Goal: Task Accomplishment & Management: Manage account settings

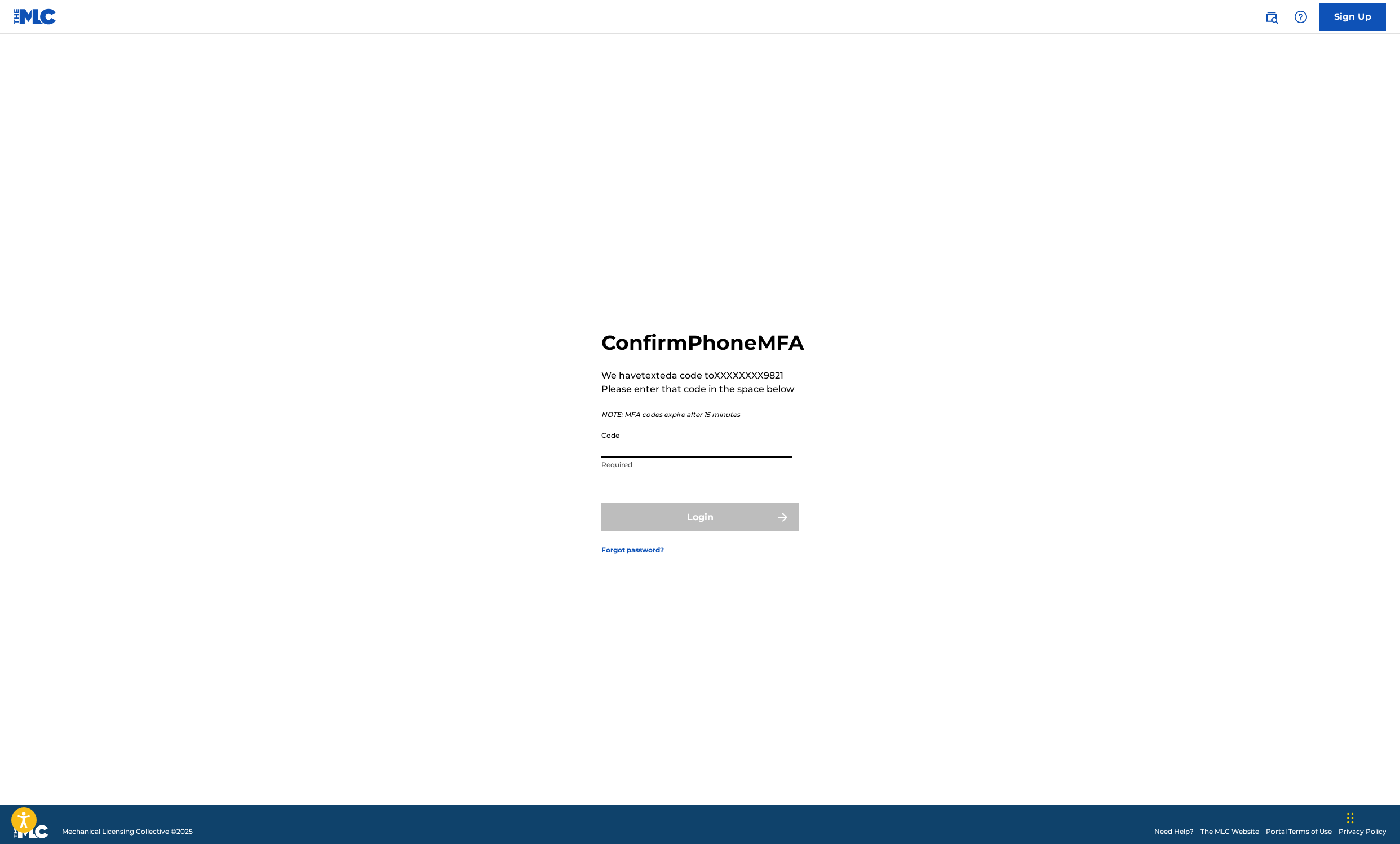
click at [699, 447] on input "Code" at bounding box center [696, 441] width 190 height 32
type input "860874"
click at [700, 532] on button "Login" at bounding box center [700, 517] width 197 height 28
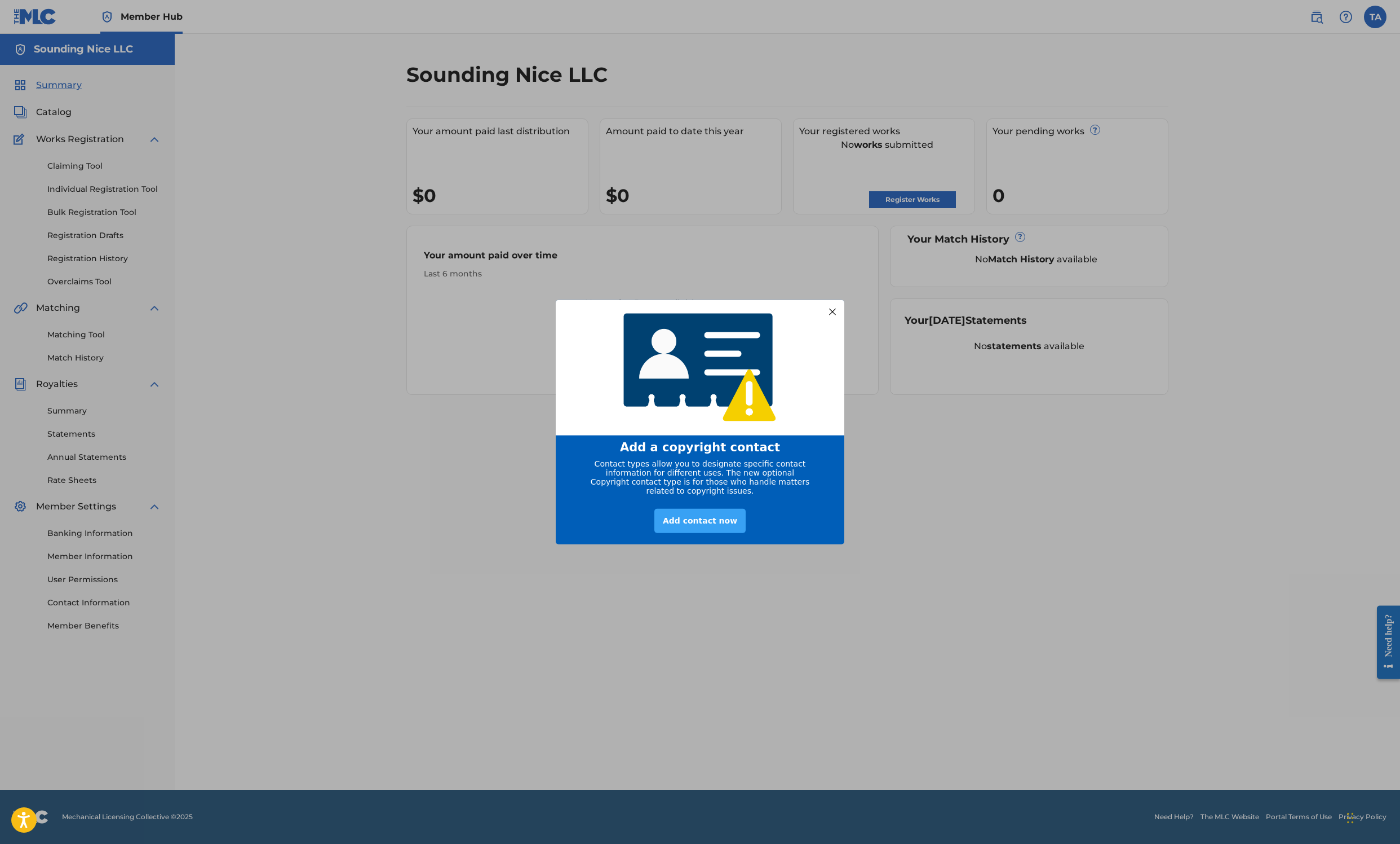
click at [699, 527] on div "Add contact now" at bounding box center [700, 520] width 92 height 24
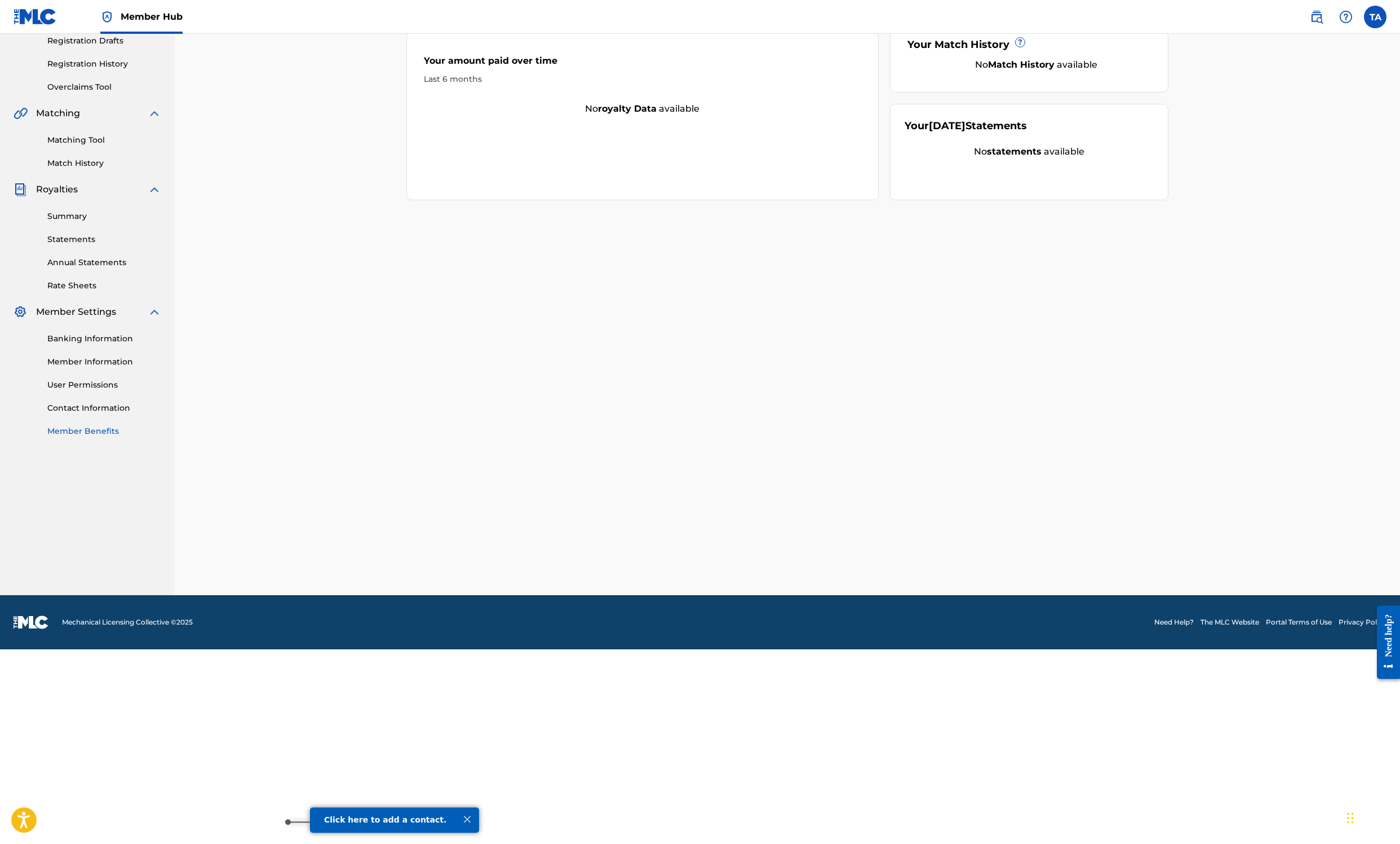
click at [162, 437] on link "Member Benefits" at bounding box center [104, 431] width 114 height 12
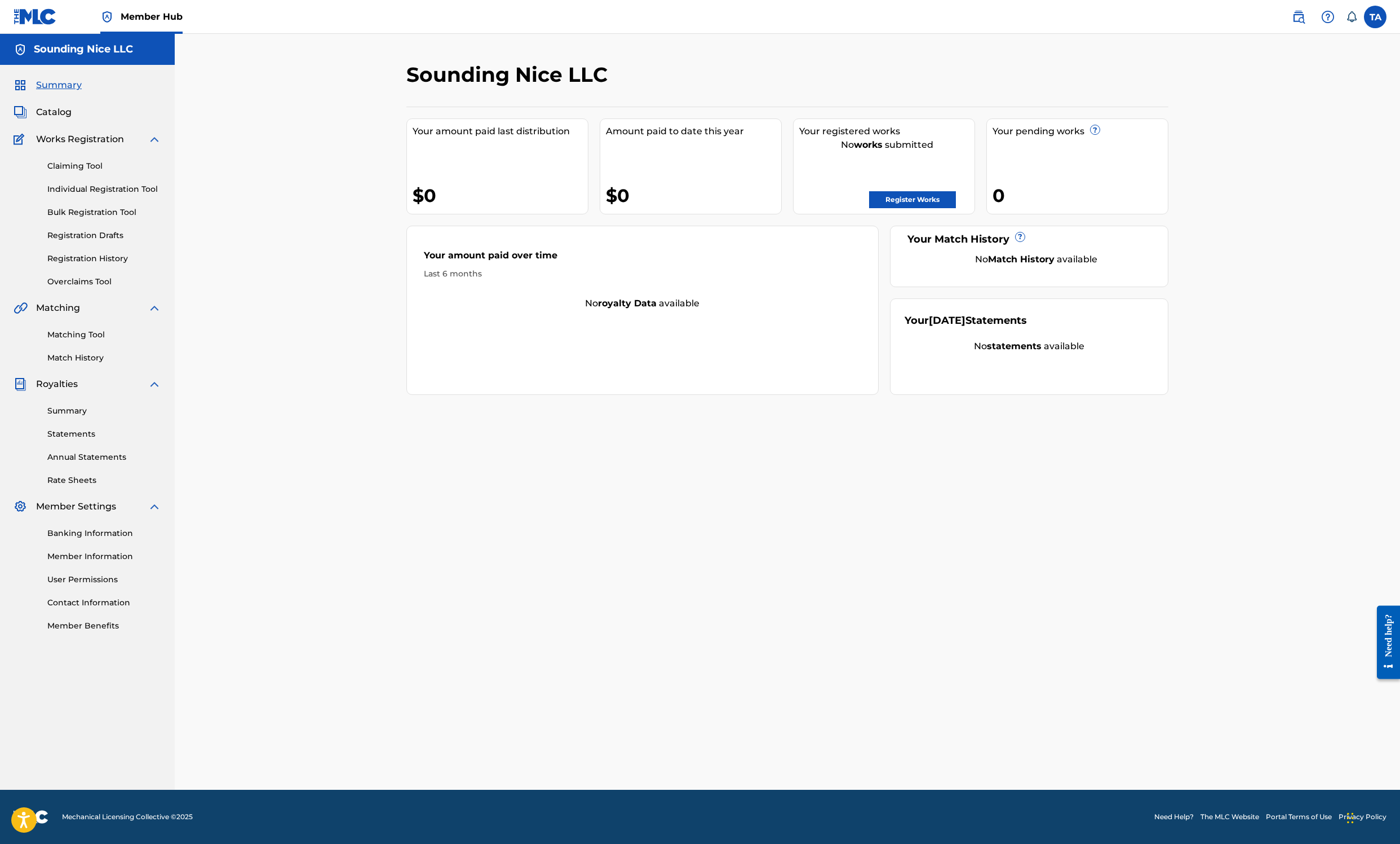
click at [811, 96] on div "Sounding Nice LLC" at bounding box center [700, 78] width 586 height 33
click at [112, 146] on span "Works Registration" at bounding box center [80, 140] width 88 height 14
click at [72, 119] on link "Catalog" at bounding box center [43, 113] width 58 height 14
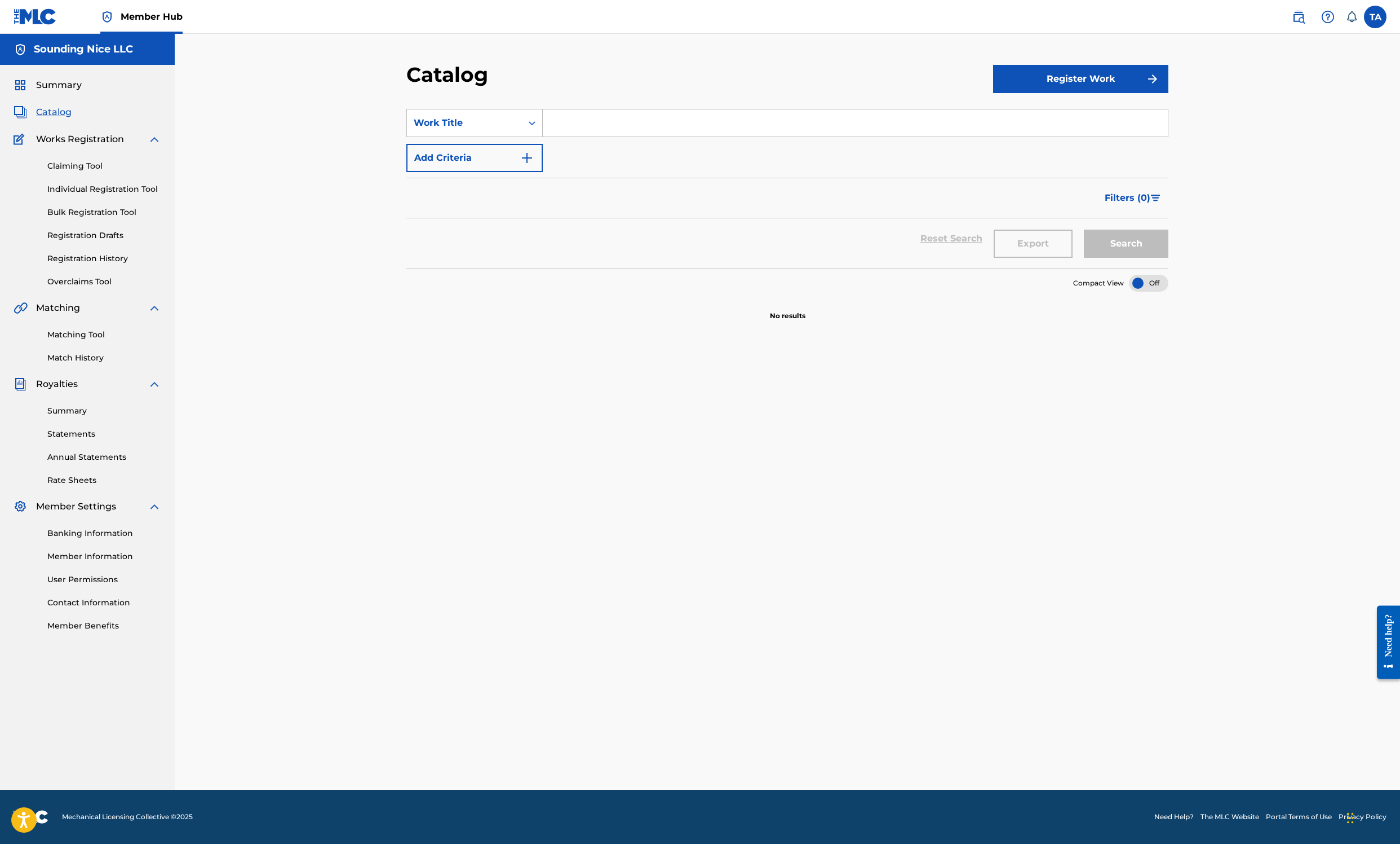
scroll to position [302, 0]
click at [127, 609] on link "Contact Information" at bounding box center [104, 603] width 114 height 12
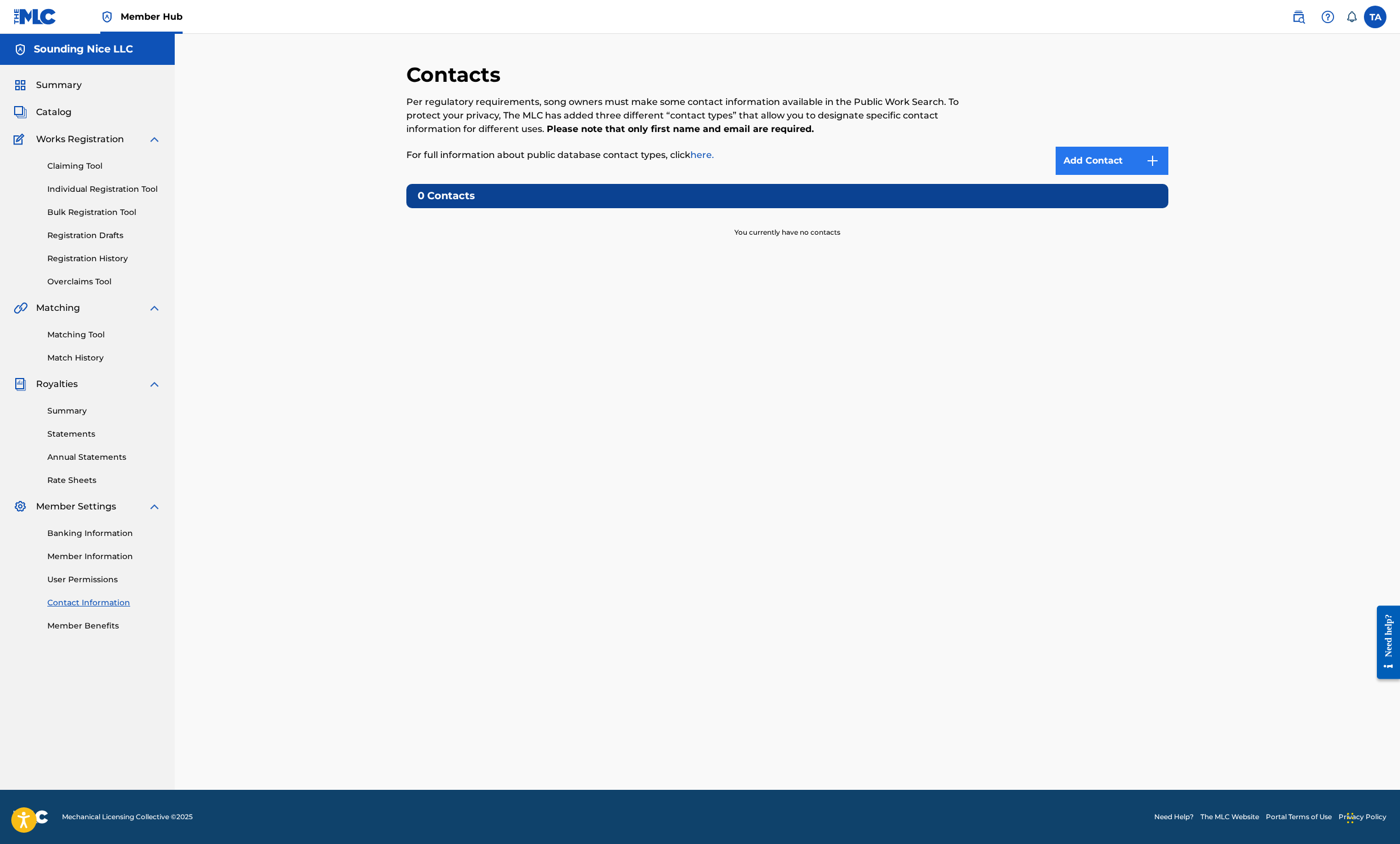
click at [1169, 175] on link "Add Contact" at bounding box center [1112, 161] width 113 height 28
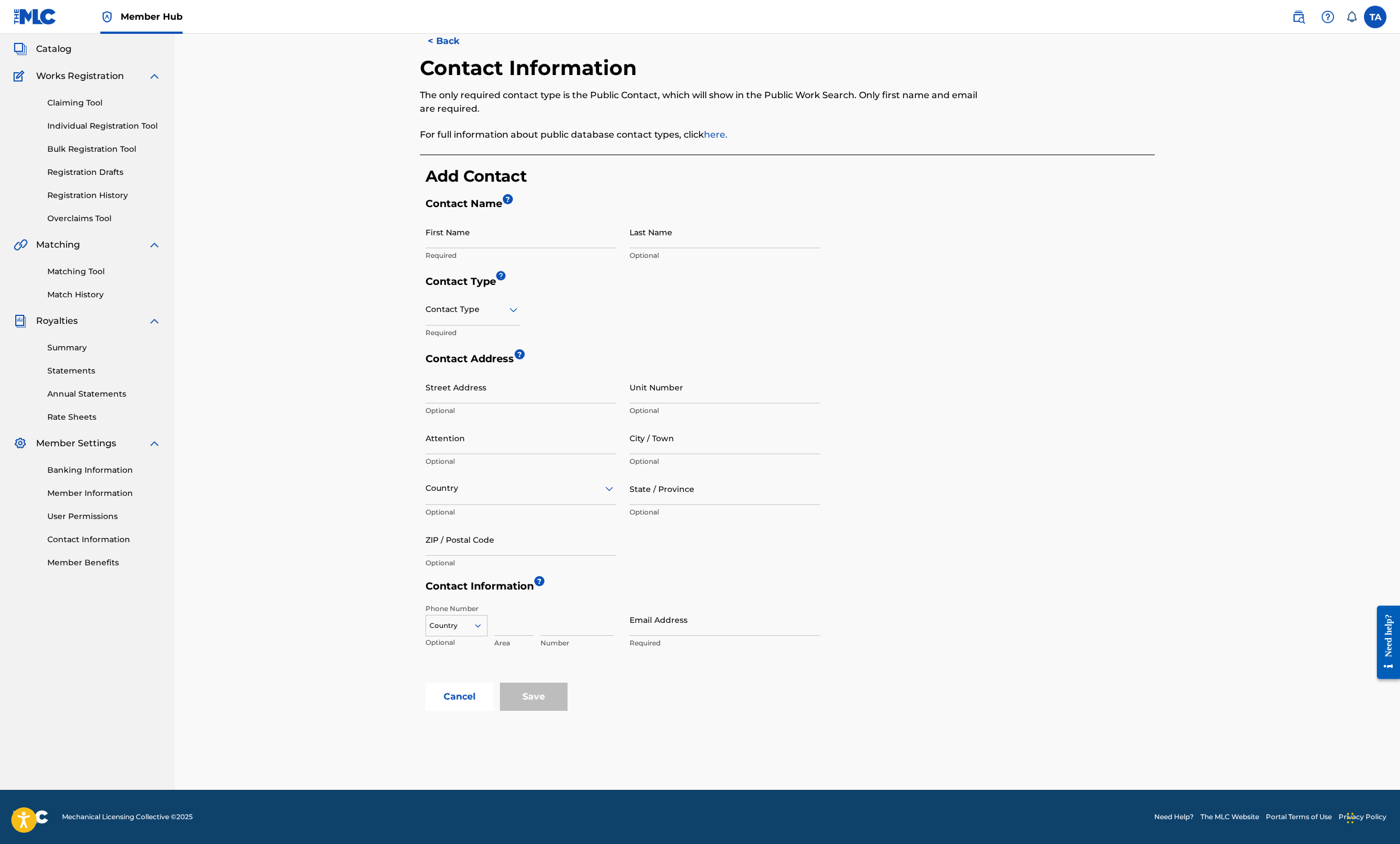
scroll to position [127, 0]
click at [474, 316] on div at bounding box center [473, 309] width 95 height 14
click at [589, 352] on div "Public, 1 of 4. 4 results available. Use Up and Down to choose options, press E…" at bounding box center [623, 322] width 395 height 59
click at [528, 248] on input "Yume" at bounding box center [521, 232] width 190 height 32
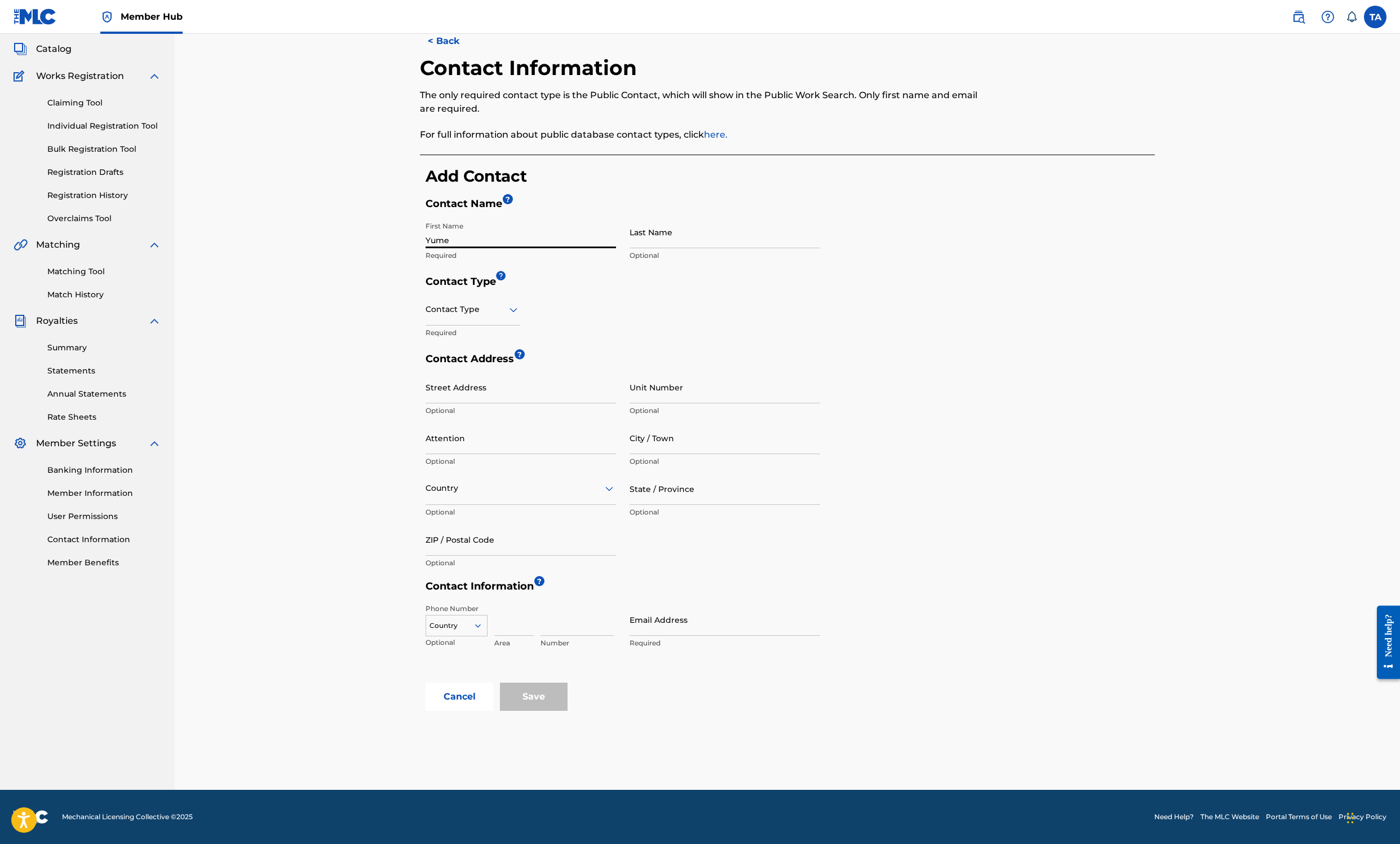
paste input "Sounding Nice LLC"
type input "Sounding Nice LLC"
click at [498, 316] on div at bounding box center [473, 309] width 95 height 14
click at [821, 352] on div "Public, 1 of 4. 4 results available. Use Up and Down to choose options, press E…" at bounding box center [623, 322] width 395 height 59
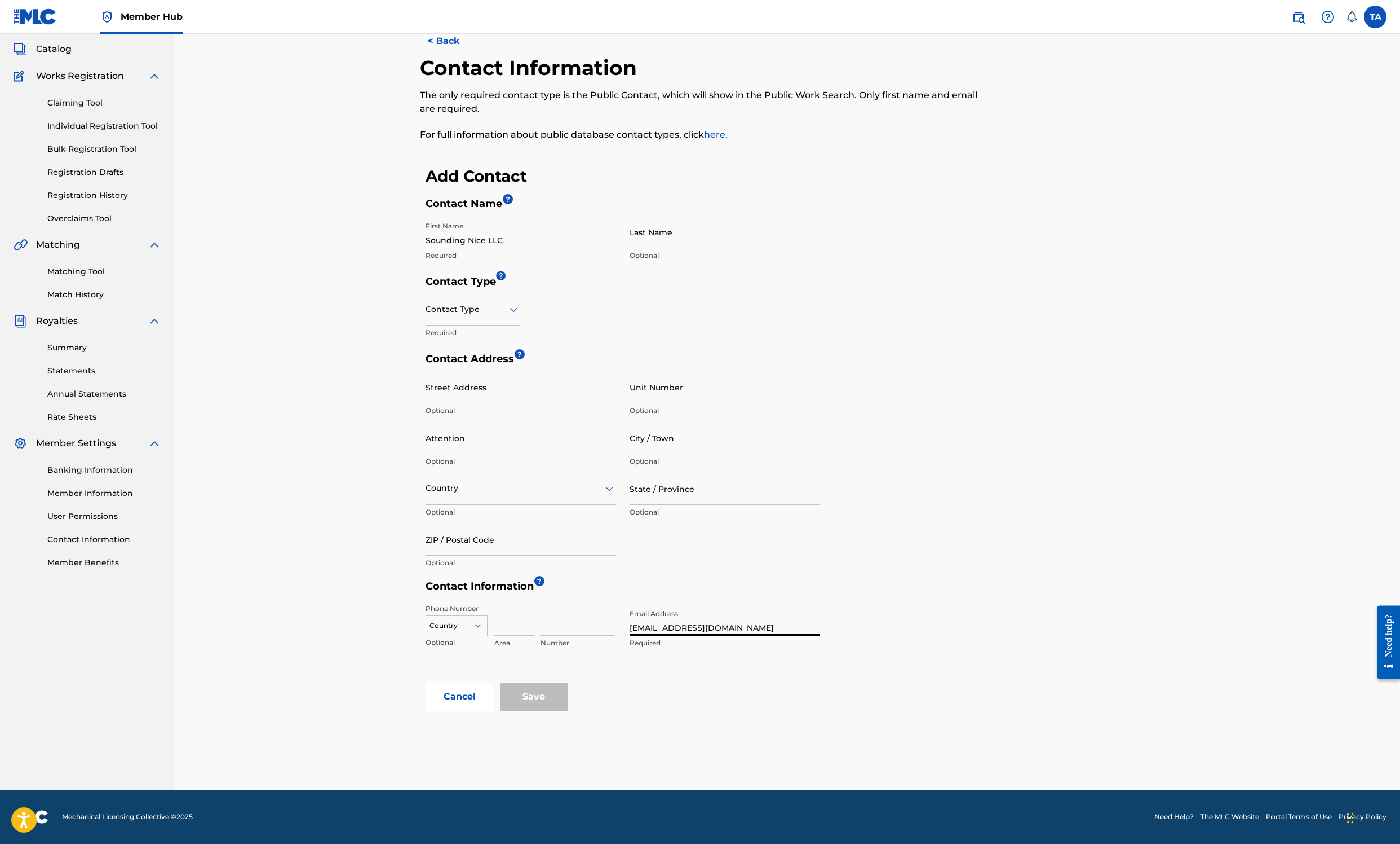
type input "[EMAIL_ADDRESS][DOMAIN_NAME]"
click at [1155, 580] on h5 "Contact Information ?" at bounding box center [791, 589] width 730 height 19
click at [521, 316] on icon at bounding box center [514, 310] width 14 height 14
click at [476, 351] on div "Public" at bounding box center [473, 337] width 94 height 25
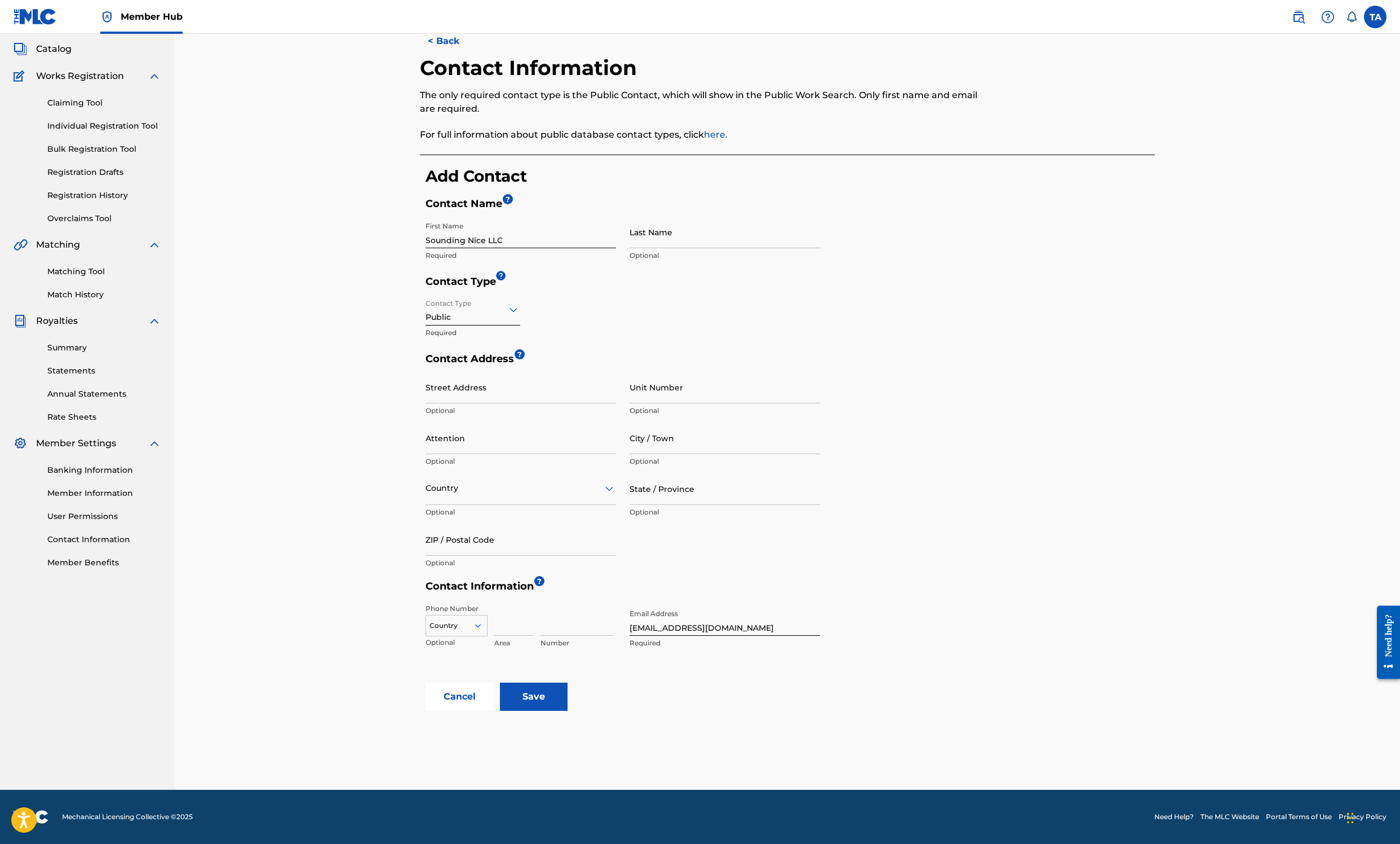
click at [498, 323] on div "Public" at bounding box center [473, 309] width 95 height 28
click at [490, 376] on div "Finance" at bounding box center [473, 363] width 94 height 25
click at [448, 323] on div "Finance" at bounding box center [473, 309] width 95 height 28
click at [442, 427] on div "Copyright" at bounding box center [473, 413] width 94 height 25
click at [426, 323] on div "Copyright" at bounding box center [473, 309] width 95 height 28
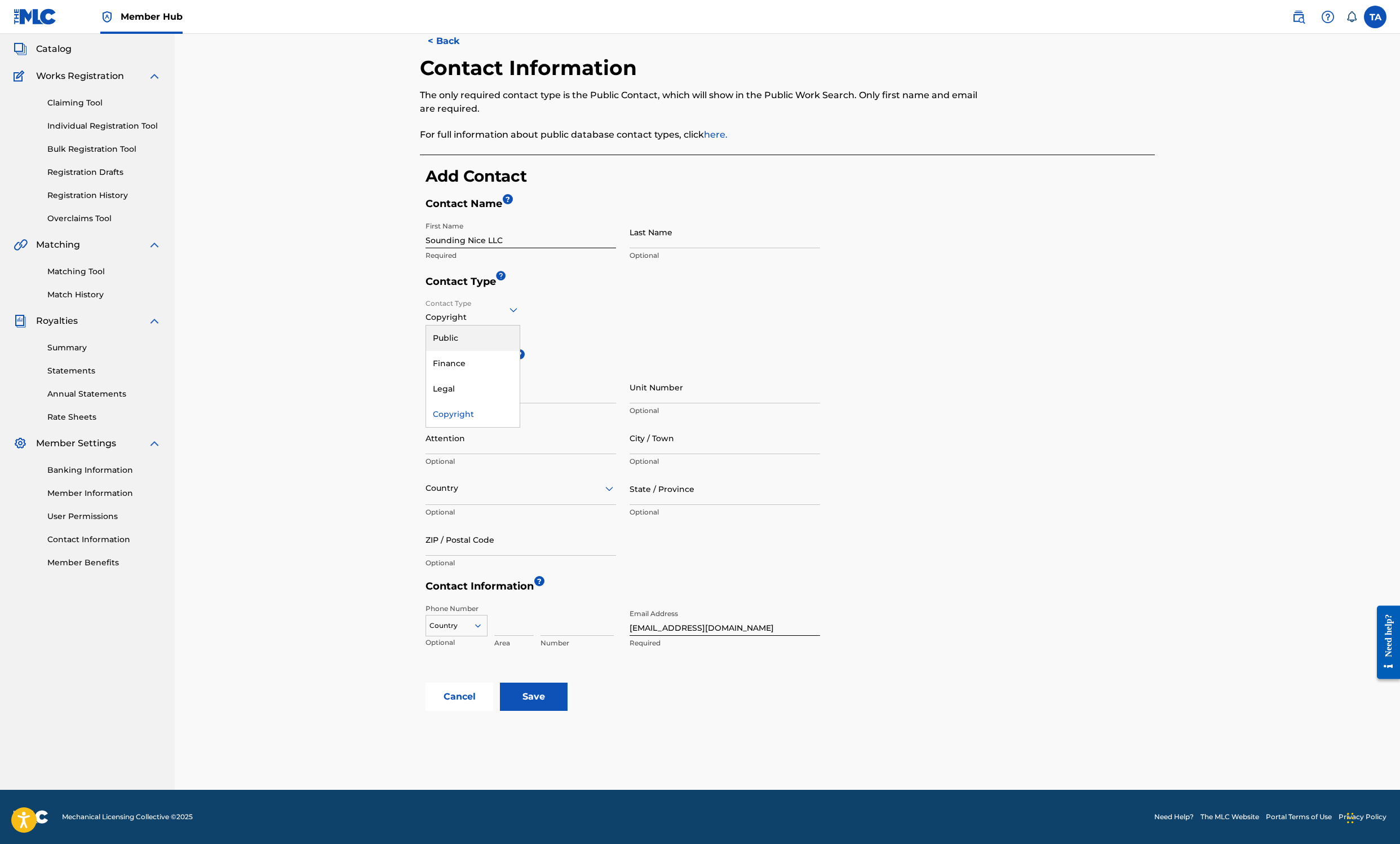
click at [426, 351] on div "Public" at bounding box center [473, 337] width 94 height 25
click at [583, 352] on div "Contact Type Public Required" at bounding box center [623, 322] width 395 height 59
click at [521, 316] on icon at bounding box center [514, 310] width 14 height 14
click at [492, 376] on div "Finance" at bounding box center [473, 363] width 94 height 25
click at [515, 323] on div "Finance" at bounding box center [473, 309] width 95 height 28
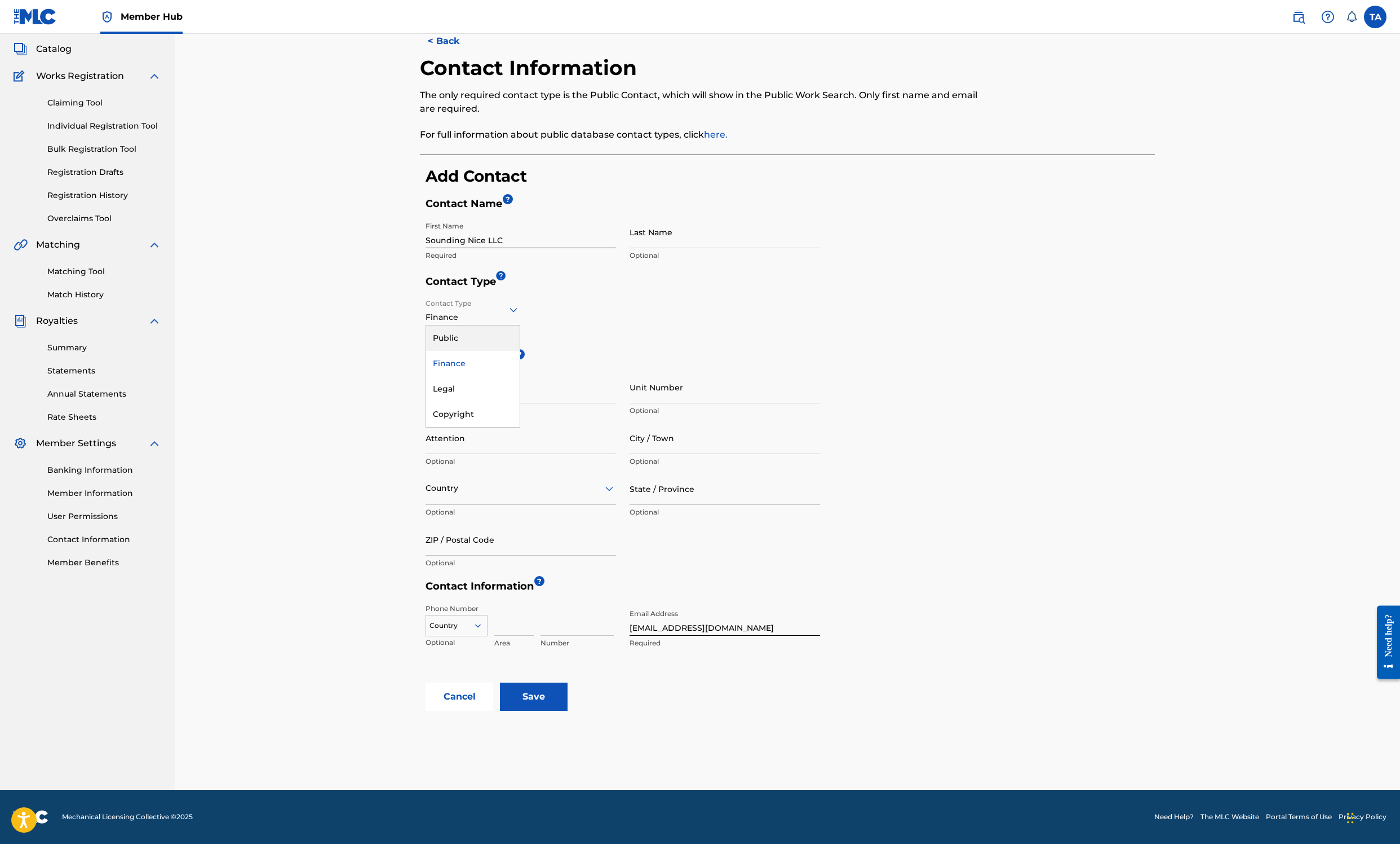
click at [504, 351] on div "Public" at bounding box center [473, 337] width 94 height 25
click at [629, 352] on div "Contact Type Public Required" at bounding box center [623, 322] width 395 height 59
click at [567, 682] on input "Save" at bounding box center [533, 696] width 68 height 28
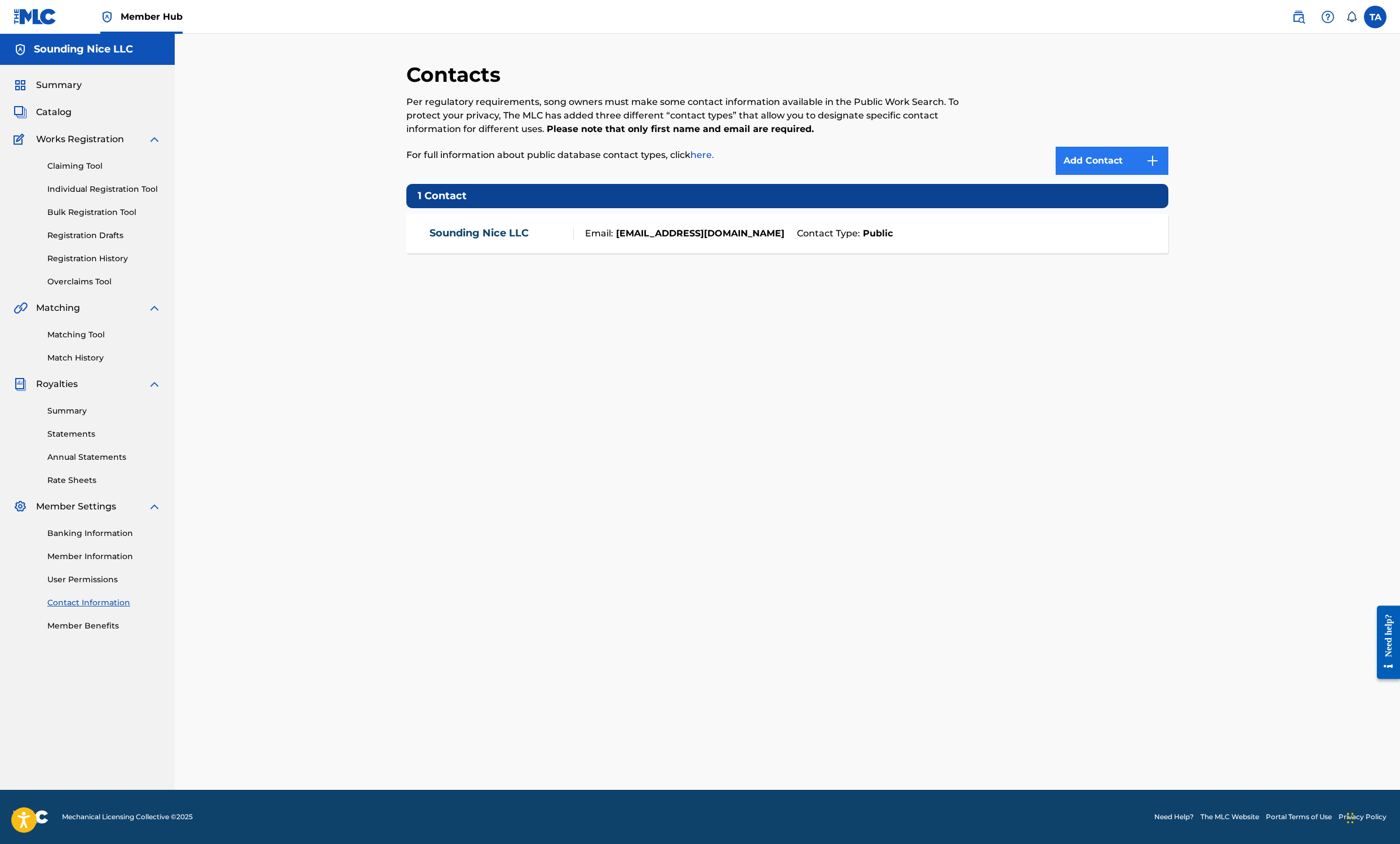
click at [1169, 175] on link "Add Contact" at bounding box center [1112, 161] width 113 height 28
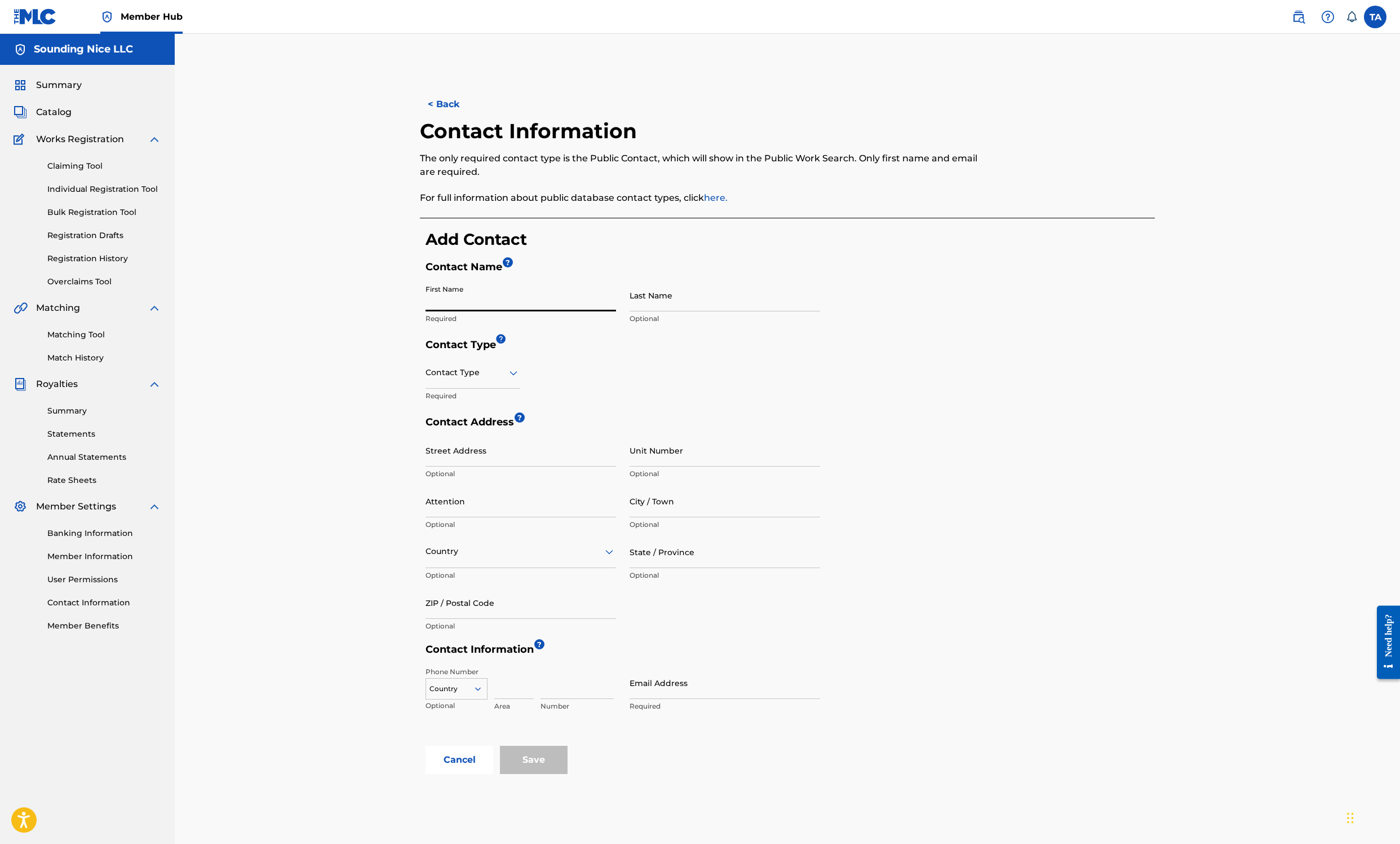
paste input "Sounding Nice LLC"
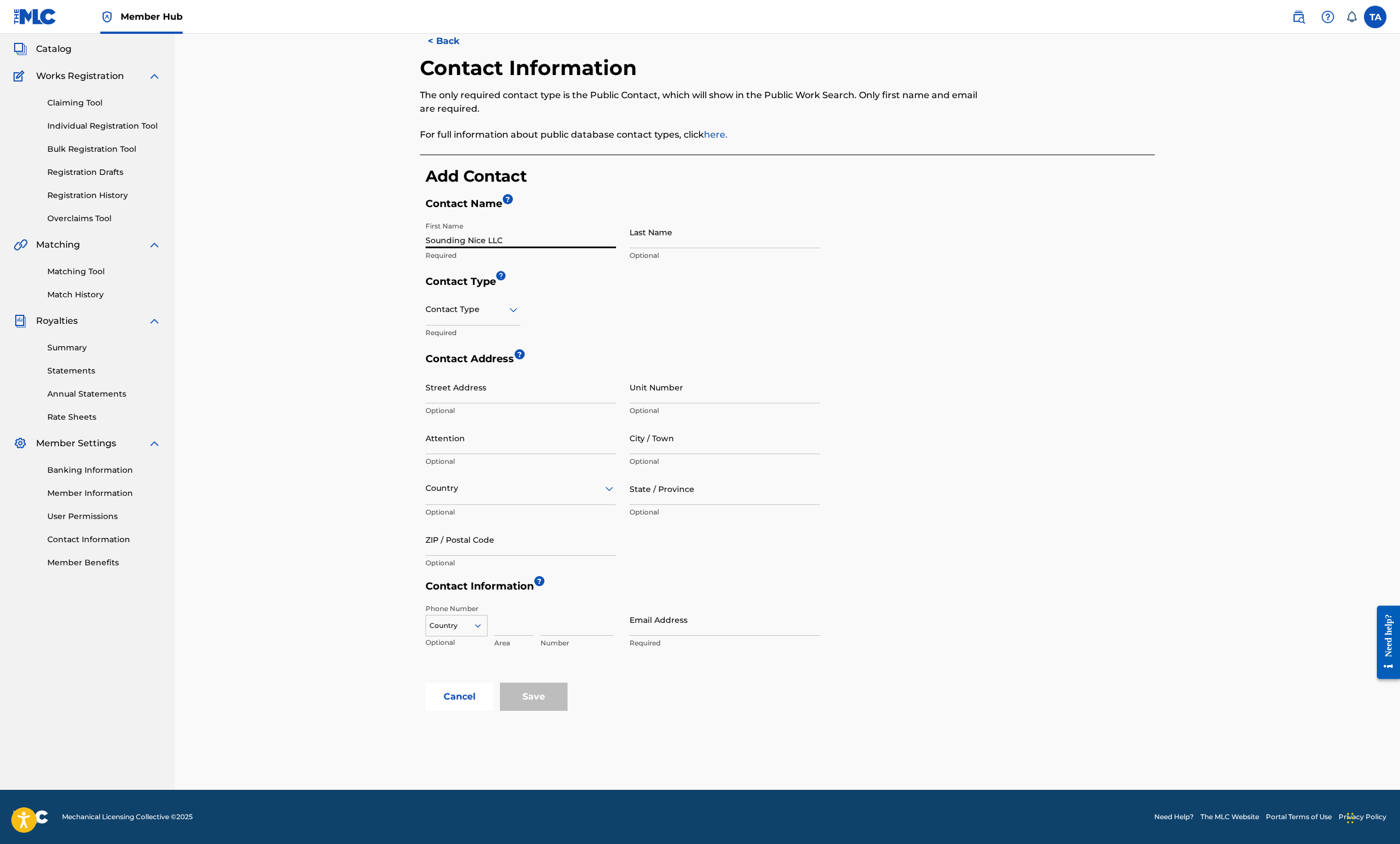
scroll to position [128, 0]
type input "Sounding Nice LLC"
click at [481, 325] on div "Contact Type" at bounding box center [473, 309] width 95 height 32
click at [459, 376] on div "Finance" at bounding box center [473, 363] width 94 height 25
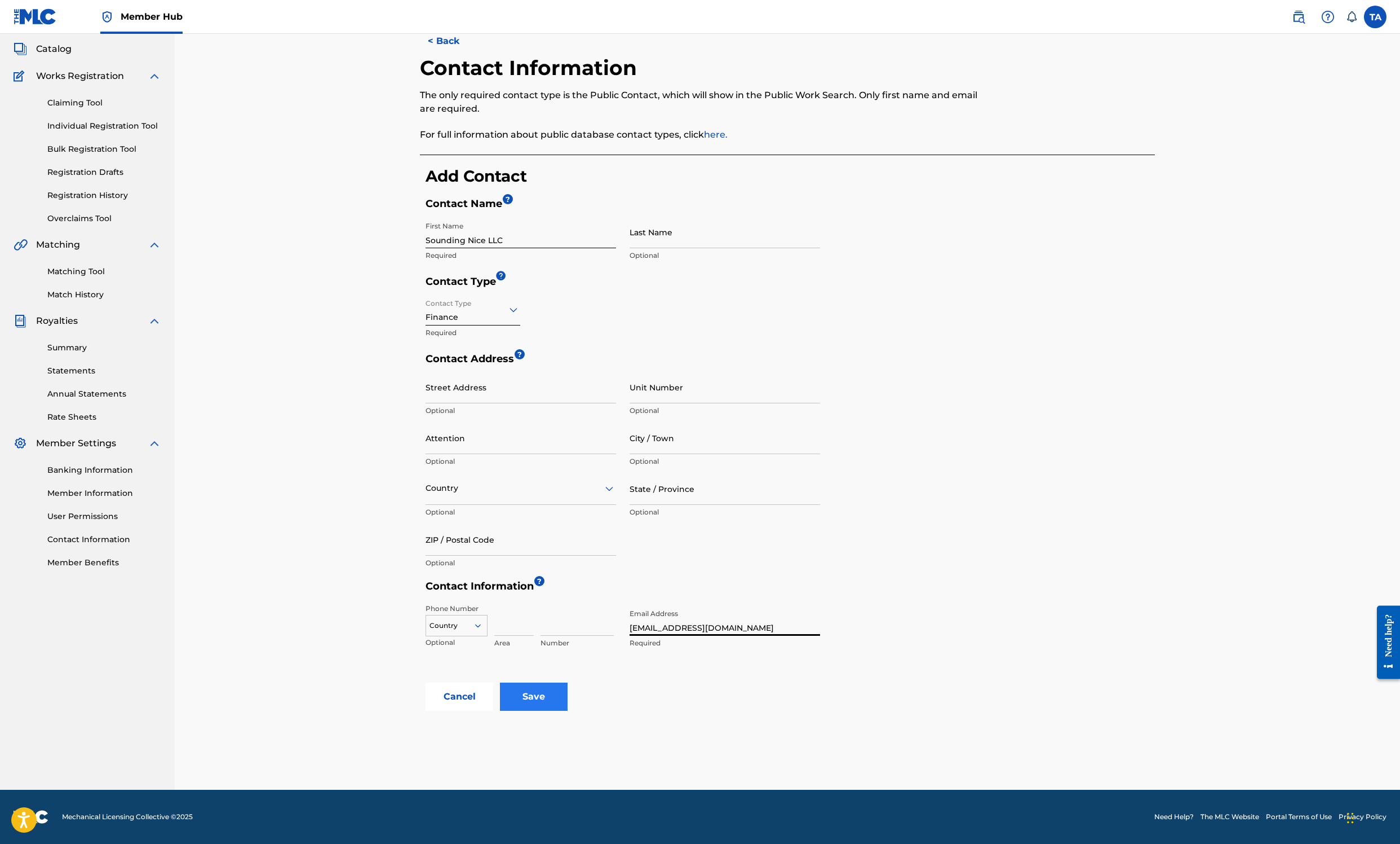
type input "[EMAIL_ADDRESS][DOMAIN_NAME]"
click at [567, 682] on input "Save" at bounding box center [533, 696] width 68 height 28
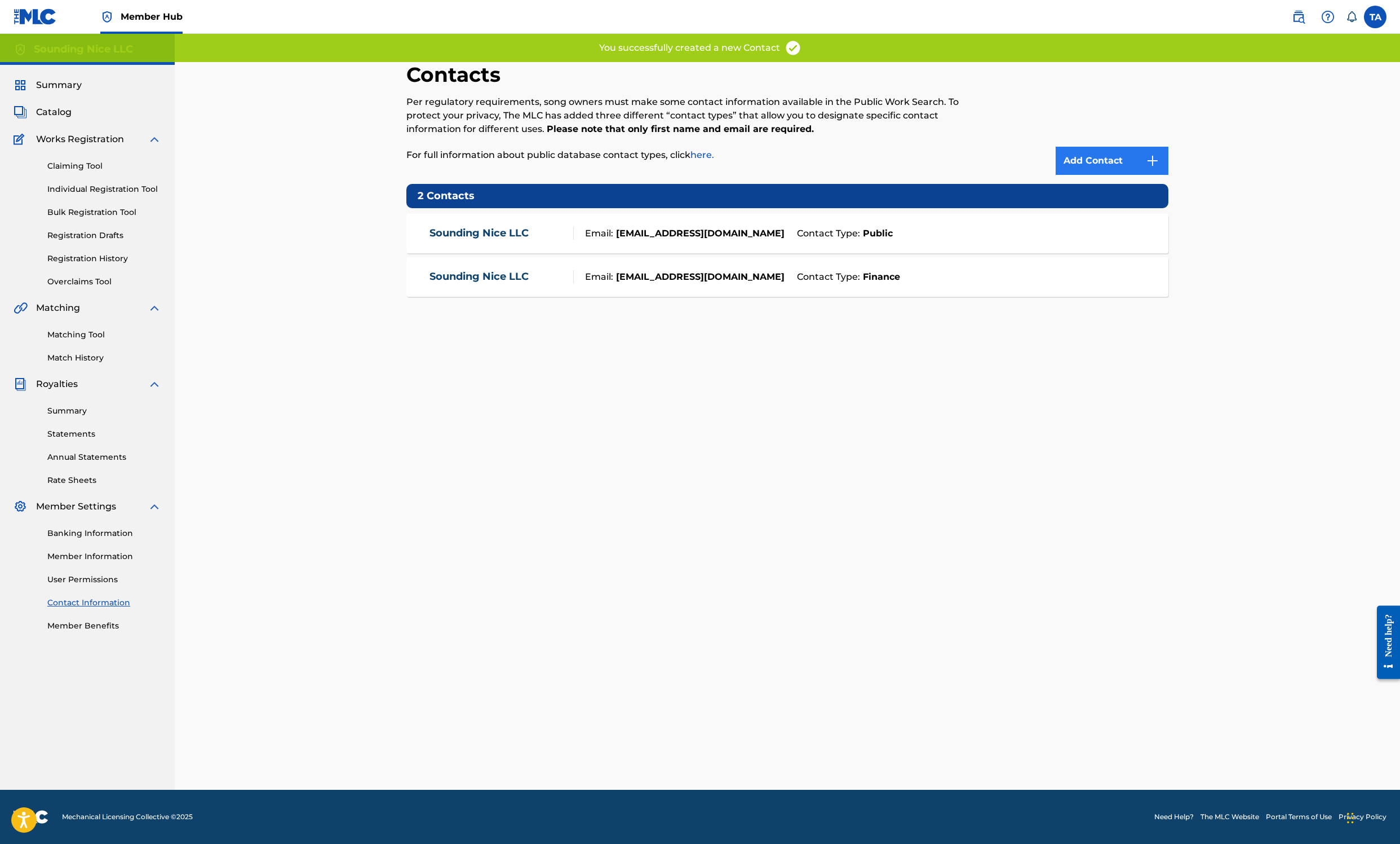
click at [1169, 175] on link "Add Contact" at bounding box center [1112, 161] width 113 height 28
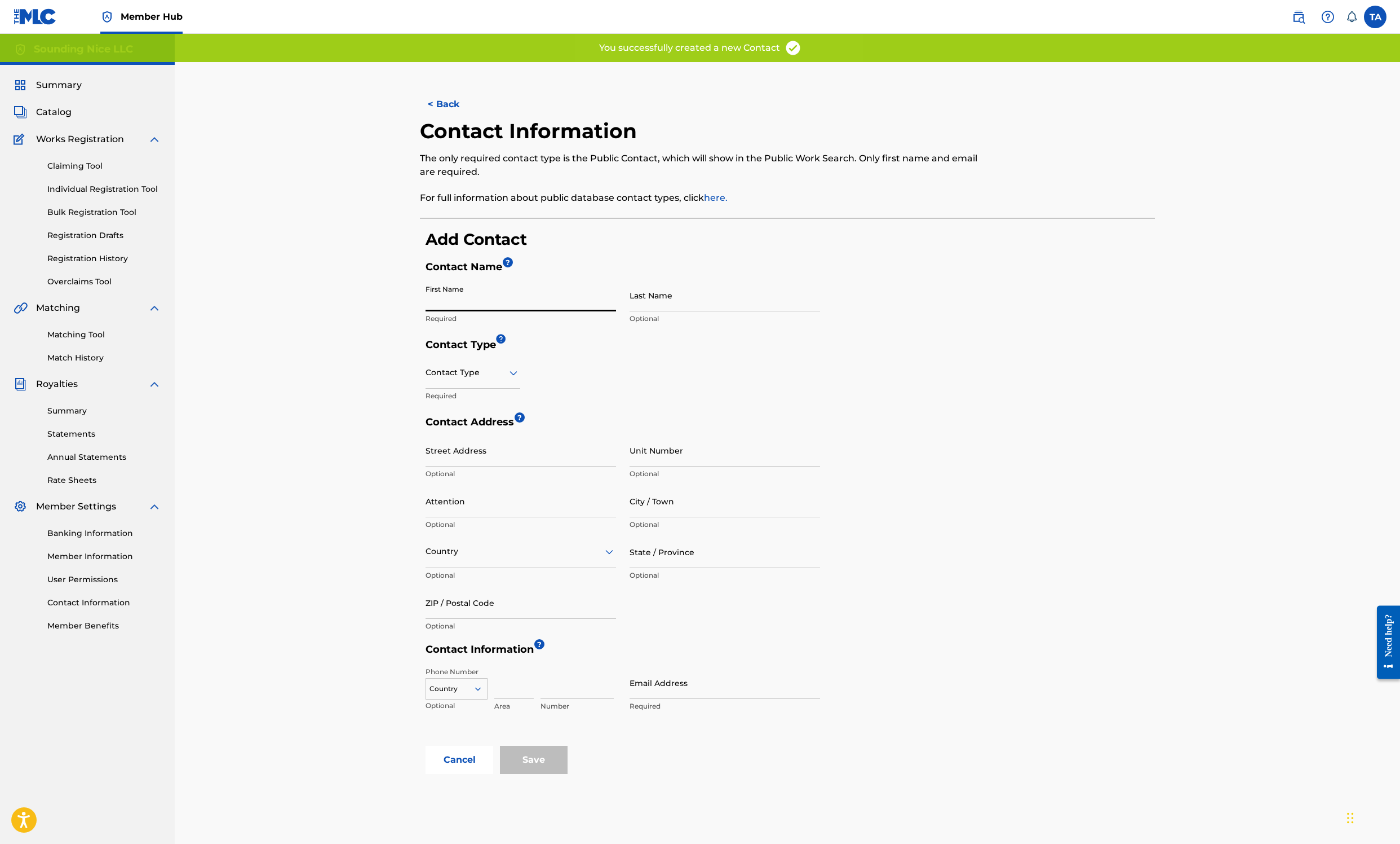
paste input "Sounding Nice LLC"
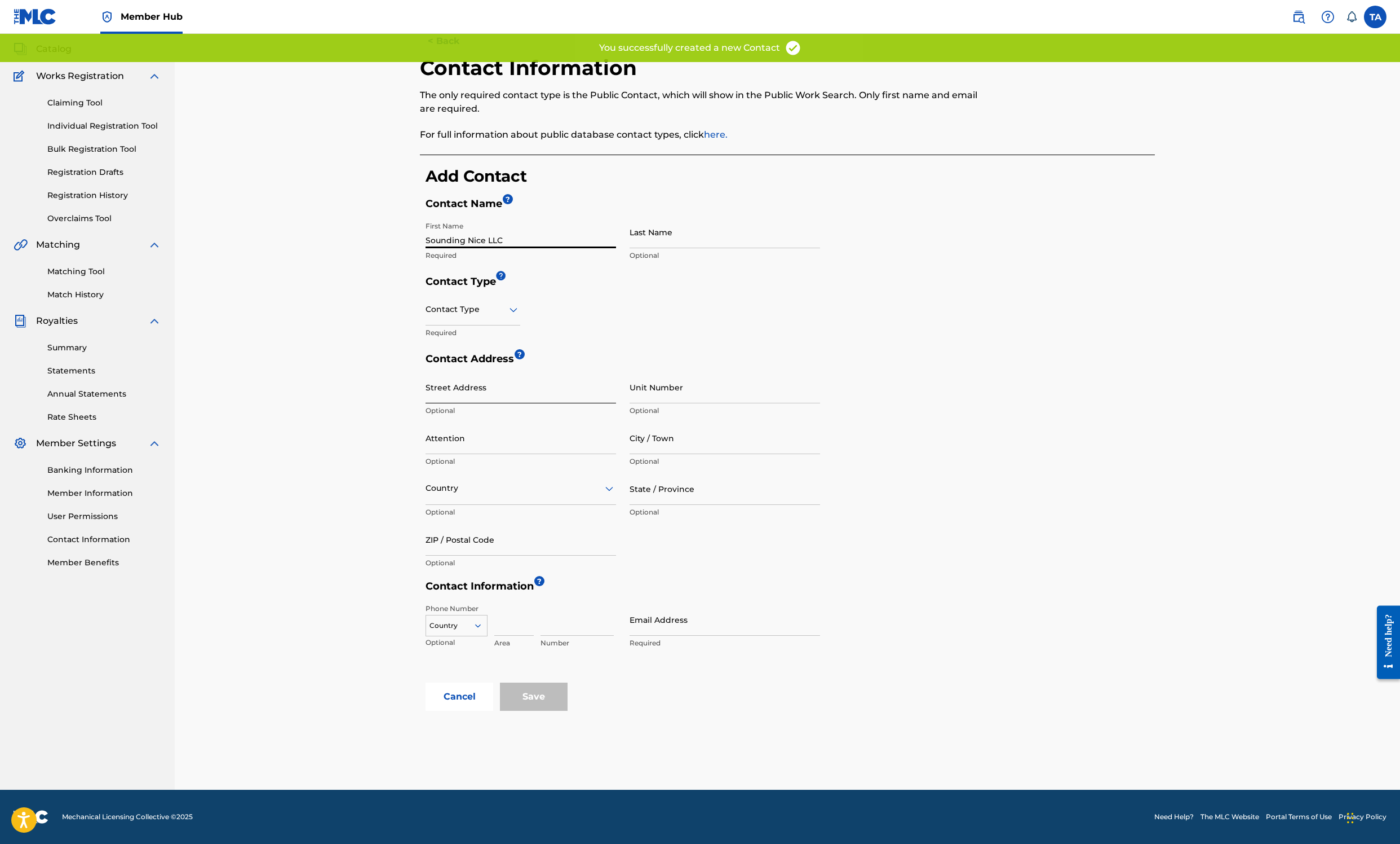
scroll to position [238, 0]
type input "Sounding Nice LLC"
click at [478, 316] on div at bounding box center [473, 309] width 95 height 14
click at [426, 401] on div "Legal" at bounding box center [473, 388] width 94 height 25
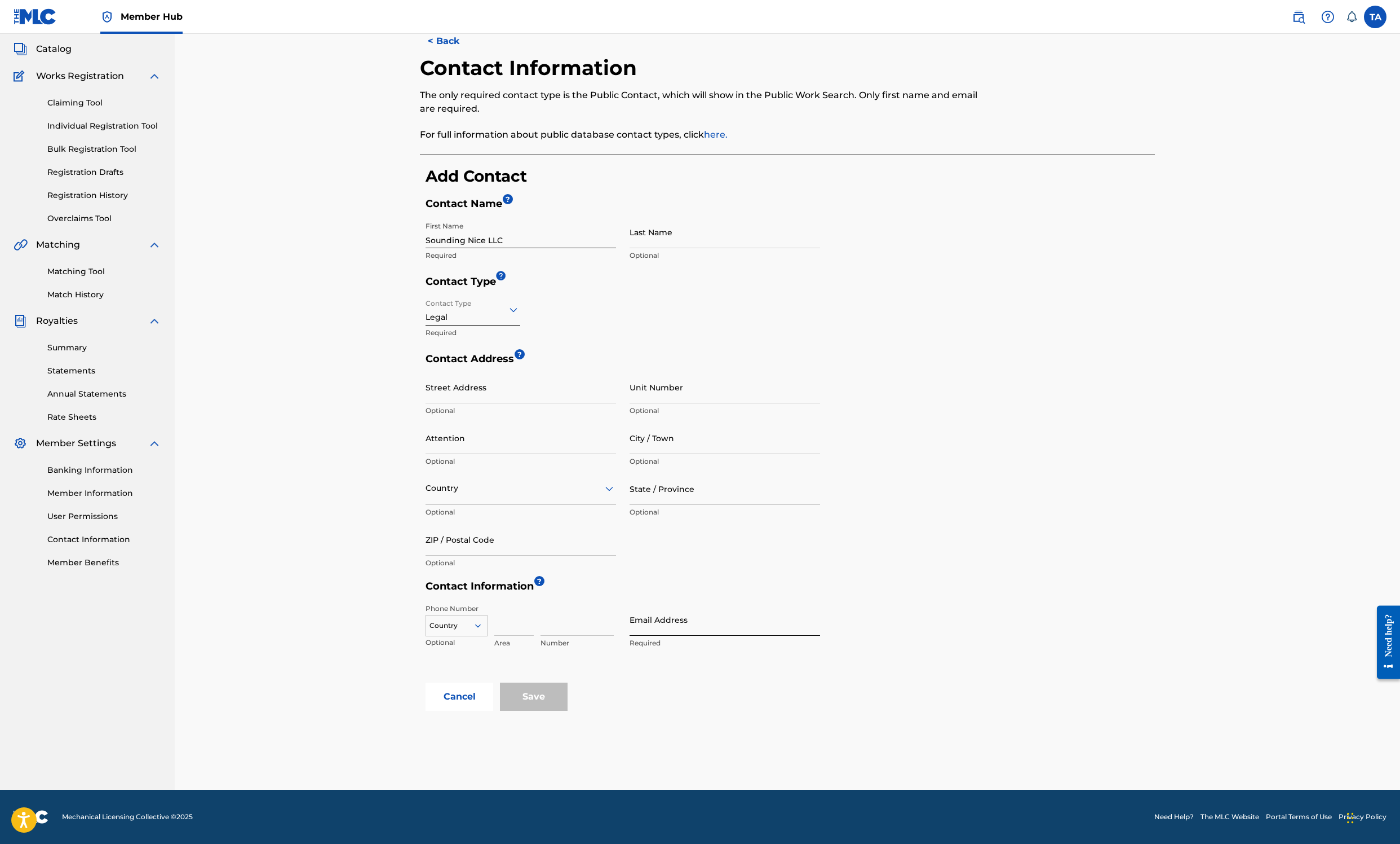
scroll to position [683, 0]
type input "[EMAIL_ADDRESS][DOMAIN_NAME]"
click at [567, 682] on input "Save" at bounding box center [533, 696] width 68 height 28
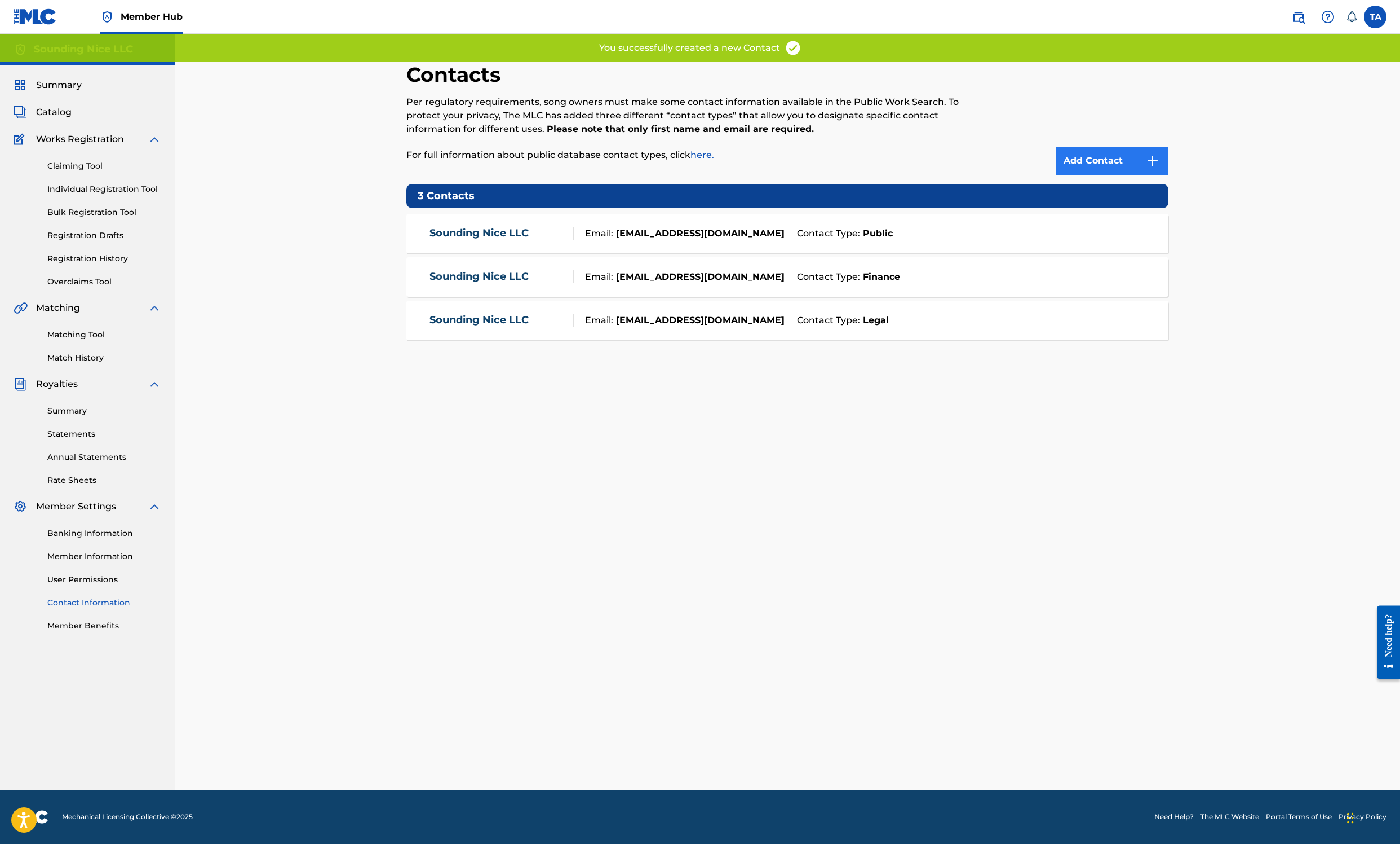
click at [1169, 175] on link "Add Contact" at bounding box center [1112, 161] width 113 height 28
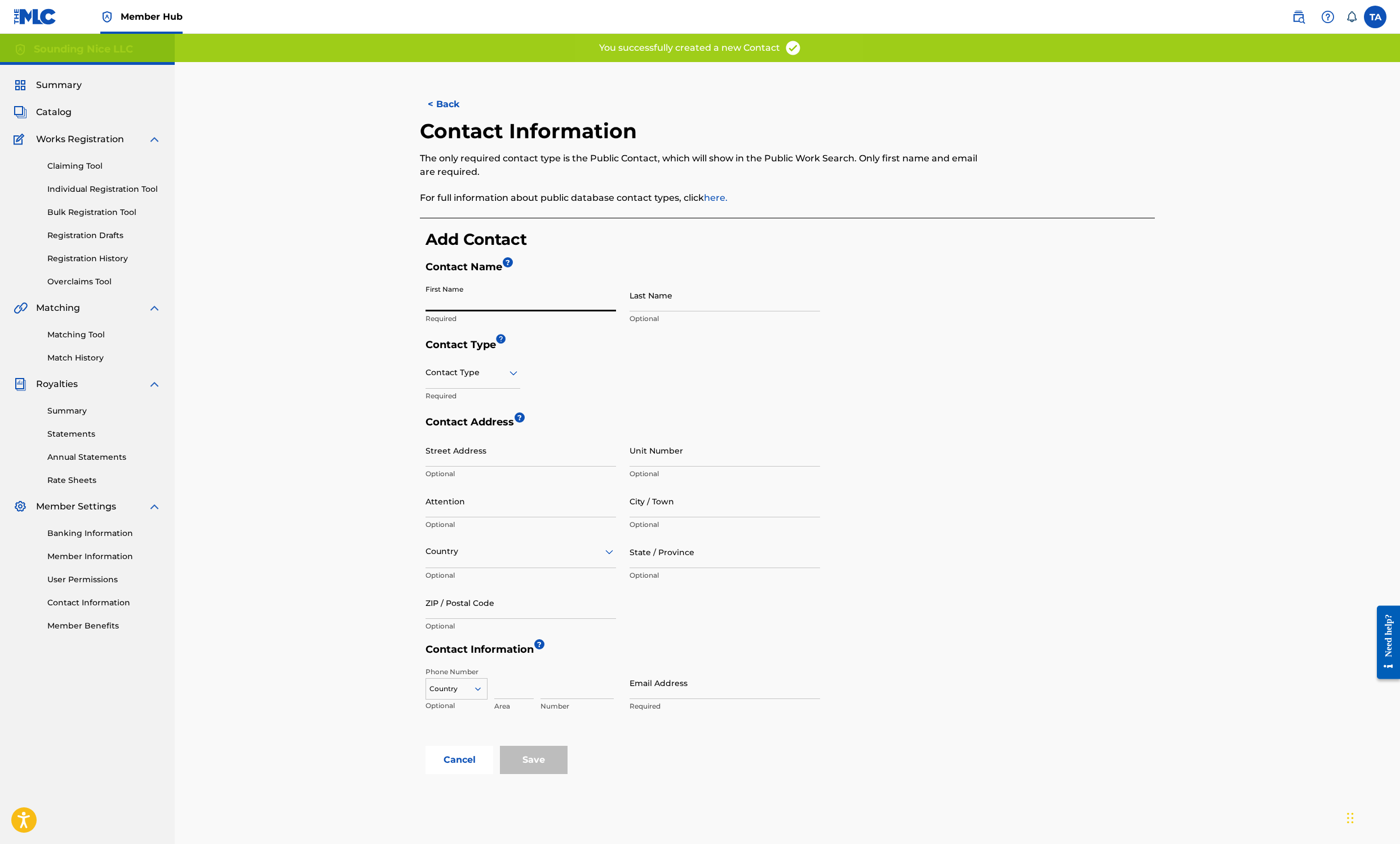
paste input "Sounding Nice LLC"
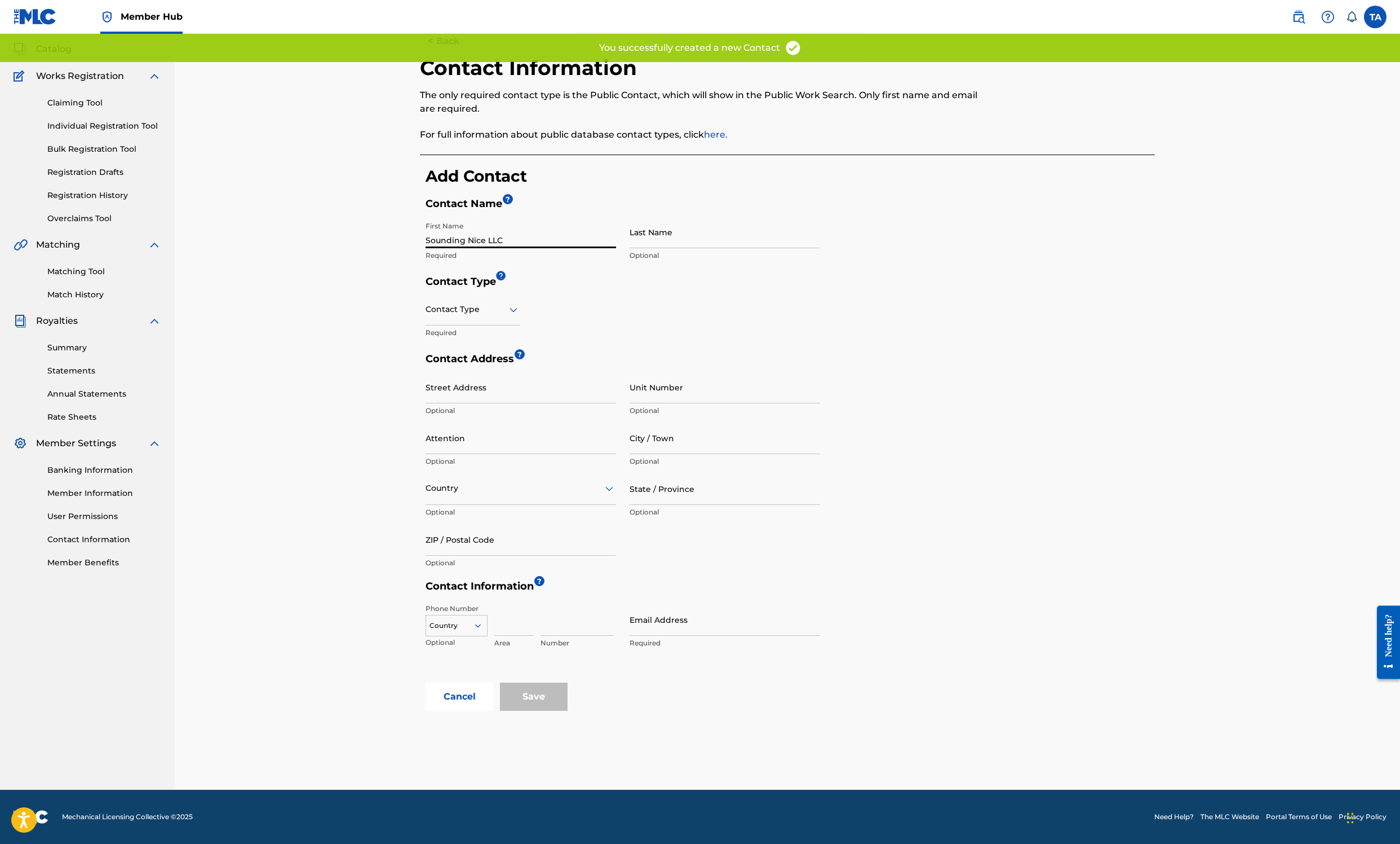
scroll to position [120, 0]
type input "Sounding Nice LLC"
click at [521, 316] on icon at bounding box center [514, 310] width 14 height 14
click at [461, 427] on div "Copyright" at bounding box center [473, 413] width 94 height 25
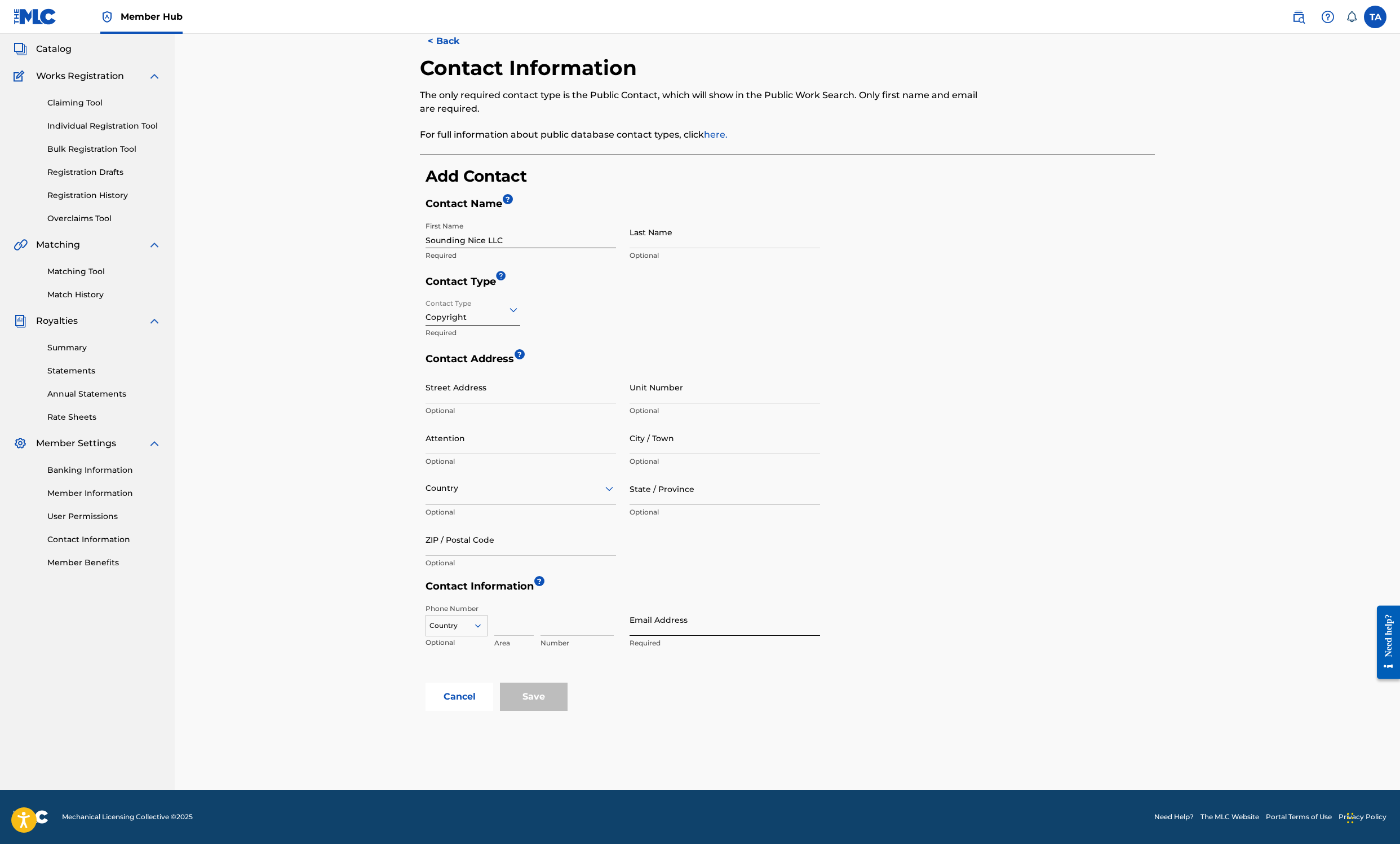
scroll to position [683, 0]
type input "[EMAIL_ADDRESS][DOMAIN_NAME]"
click at [567, 682] on input "Save" at bounding box center [533, 696] width 68 height 28
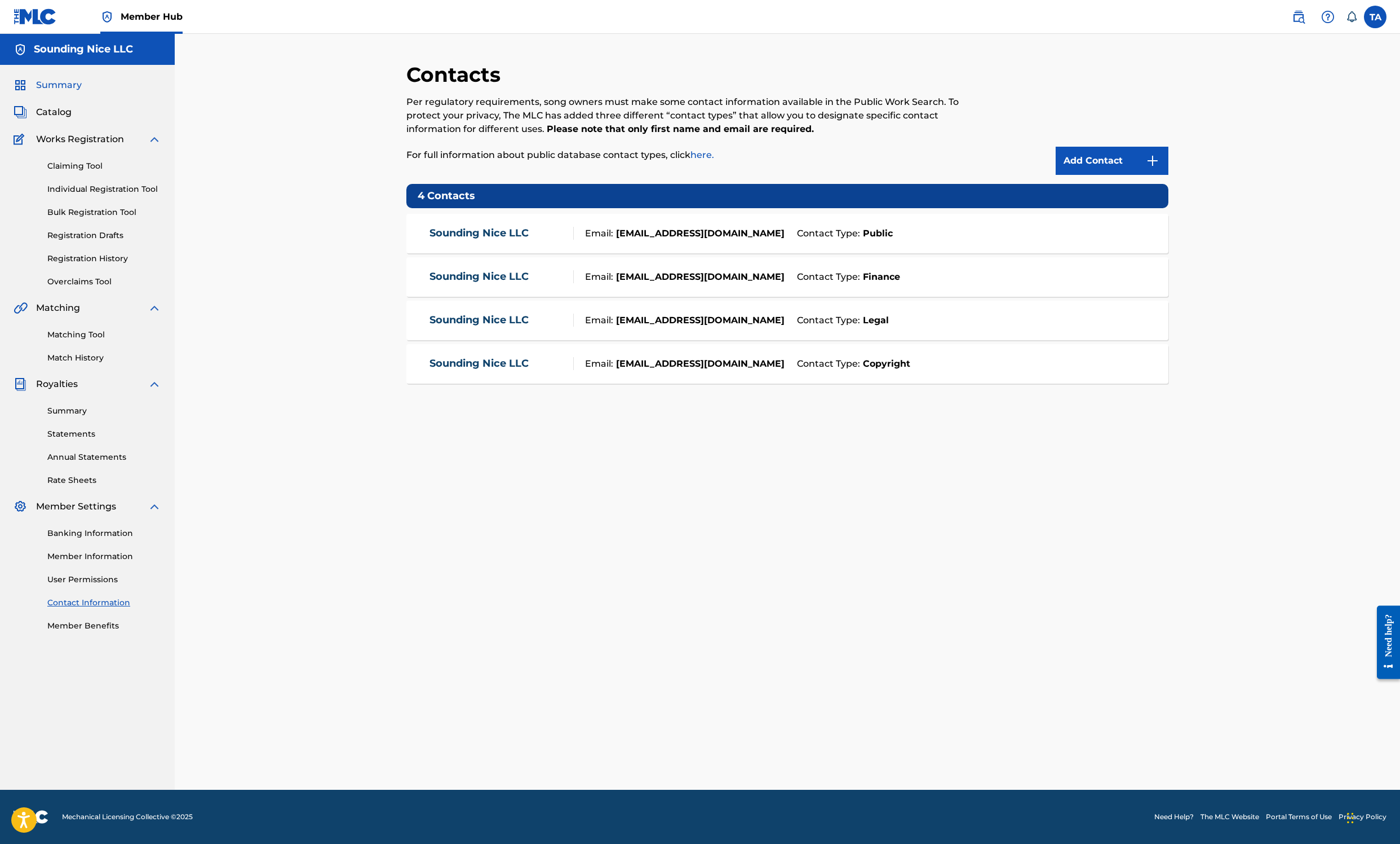
click at [82, 92] on span "Summary" at bounding box center [59, 86] width 46 height 14
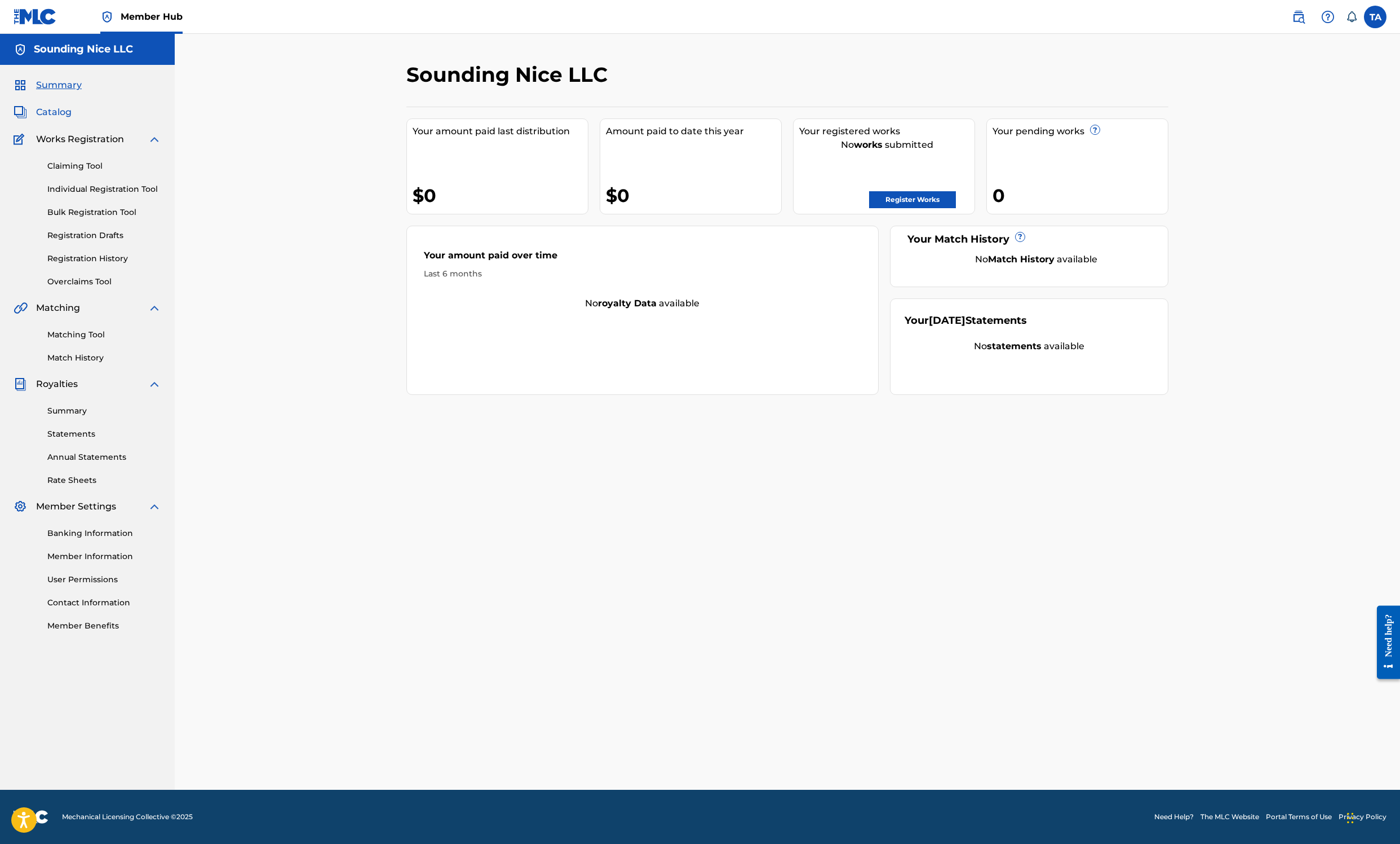
click at [72, 119] on span "Catalog" at bounding box center [54, 113] width 36 height 14
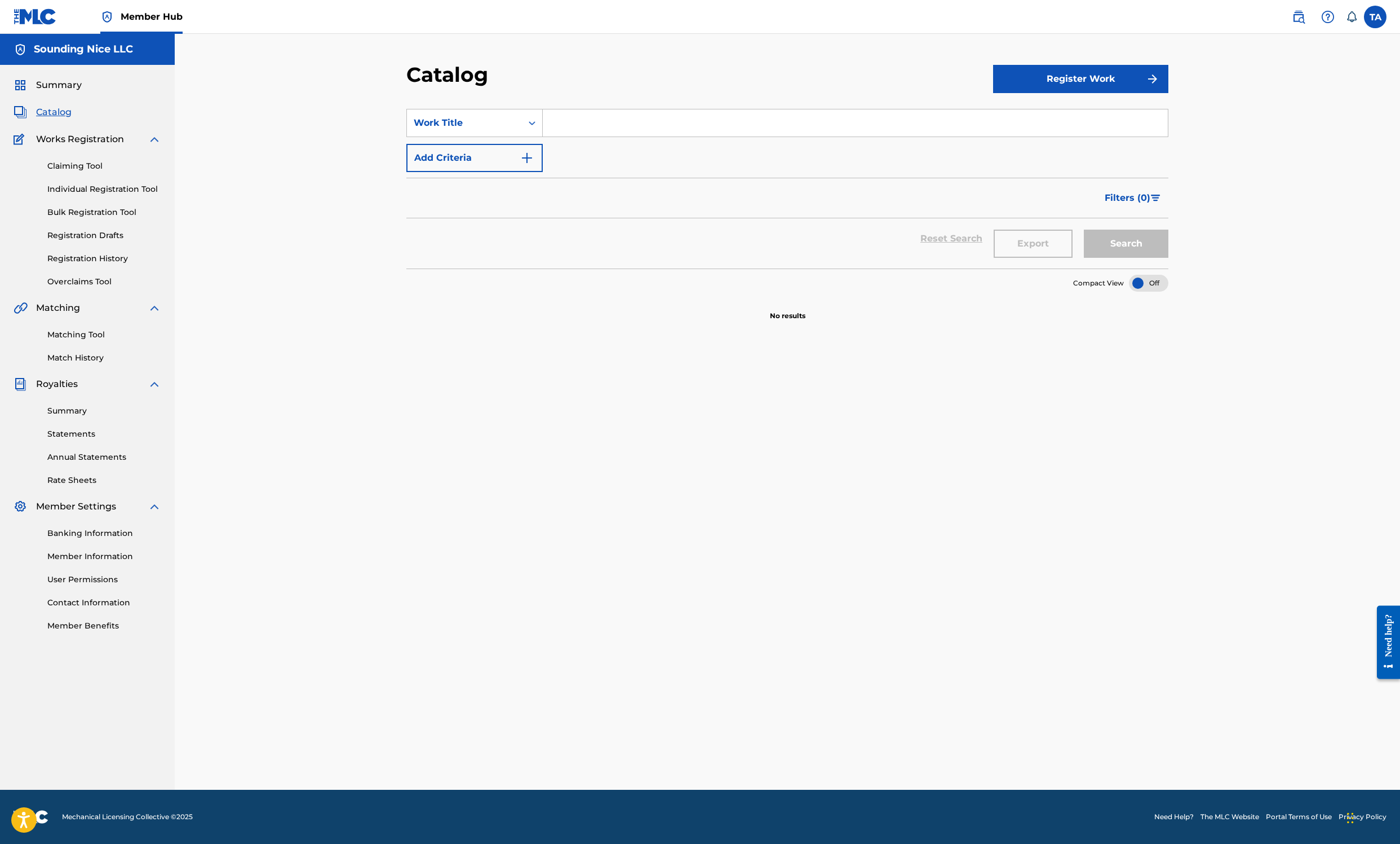
click at [104, 281] on div "Claiming Tool Individual Registration Tool Bulk Registration Tool Registration …" at bounding box center [88, 216] width 148 height 142
click at [105, 172] on link "Claiming Tool" at bounding box center [104, 167] width 114 height 12
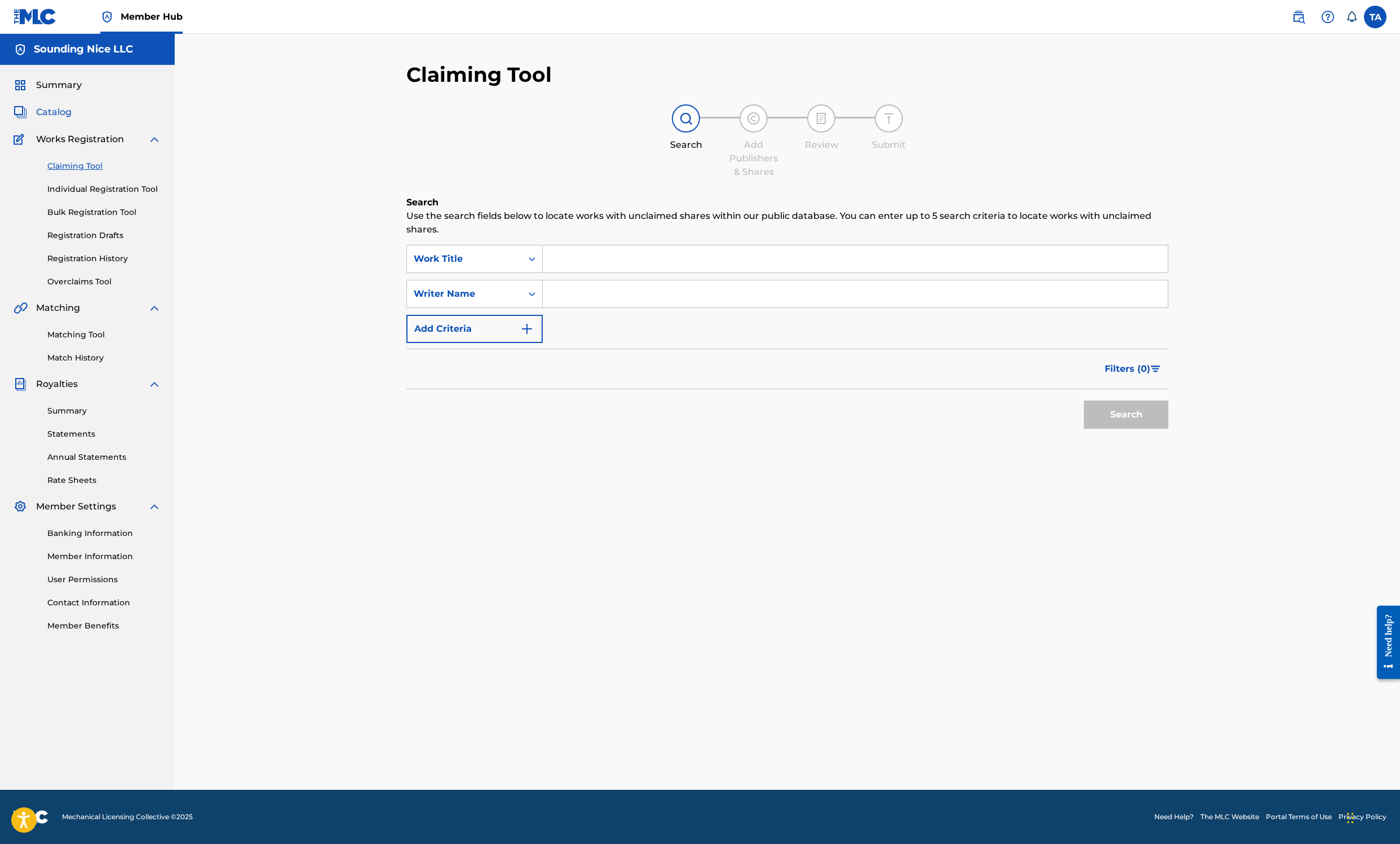
click at [72, 119] on link "Catalog" at bounding box center [43, 113] width 58 height 14
